Goal: Learn about a topic

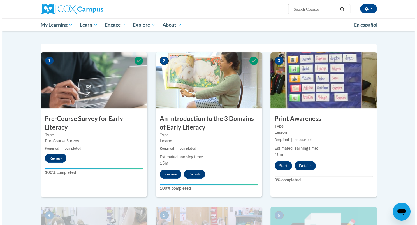
scroll to position [112, 0]
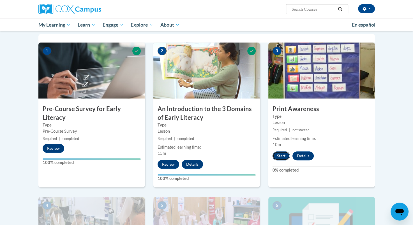
click at [278, 153] on button "Start" at bounding box center [280, 156] width 17 height 9
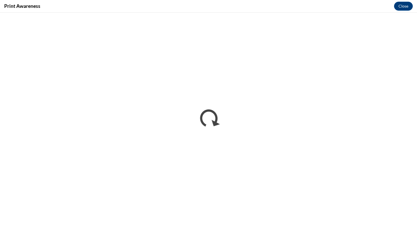
scroll to position [0, 0]
